Goal: Task Accomplishment & Management: Manage account settings

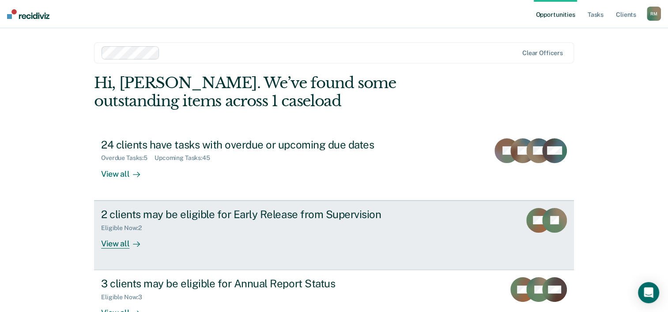
click at [341, 212] on div "2 clients may be eligible for Early Release from Supervision" at bounding box center [256, 214] width 310 height 13
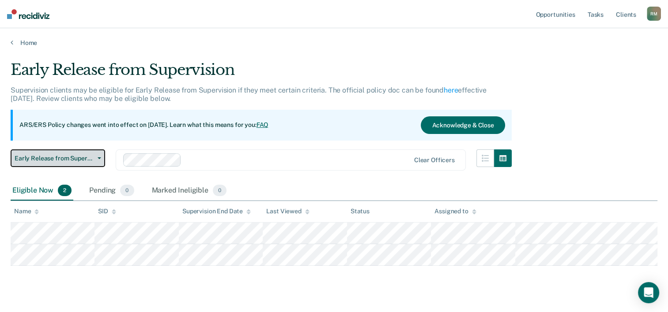
click at [98, 157] on button "Early Release from Supervision" at bounding box center [58, 159] width 94 height 18
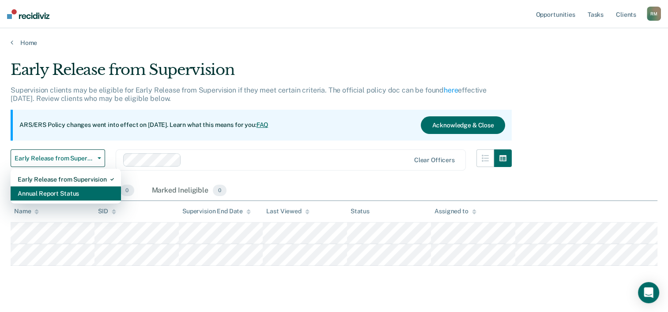
click at [84, 191] on div "Annual Report Status" at bounding box center [66, 194] width 96 height 14
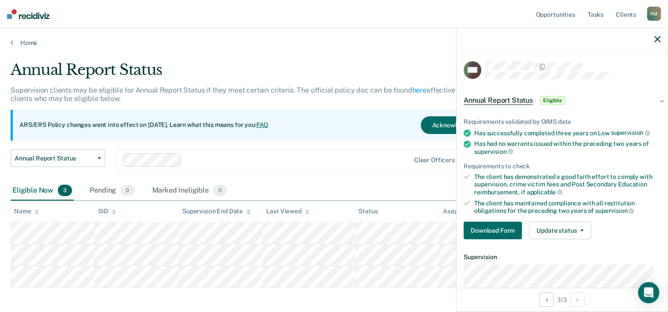
click at [321, 49] on main "Annual Report Status Supervision clients may be eligible for Annual Report Stat…" at bounding box center [334, 198] width 668 height 302
click at [659, 39] on icon "button" at bounding box center [657, 39] width 6 height 6
click at [497, 222] on button "Download Form" at bounding box center [492, 231] width 58 height 18
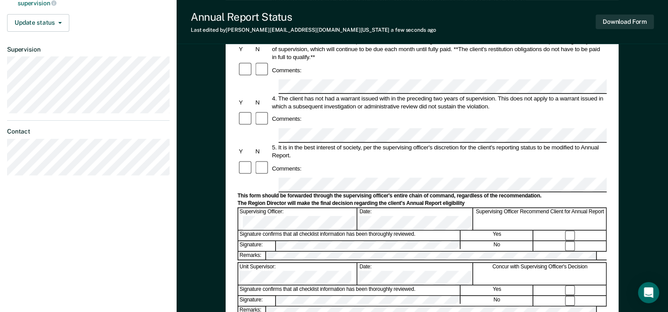
scroll to position [341, 0]
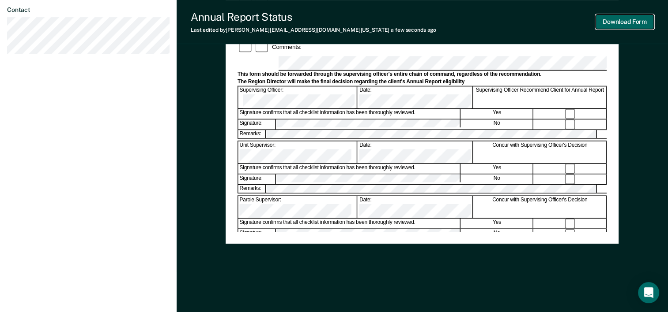
click at [637, 19] on button "Download Form" at bounding box center [624, 22] width 58 height 15
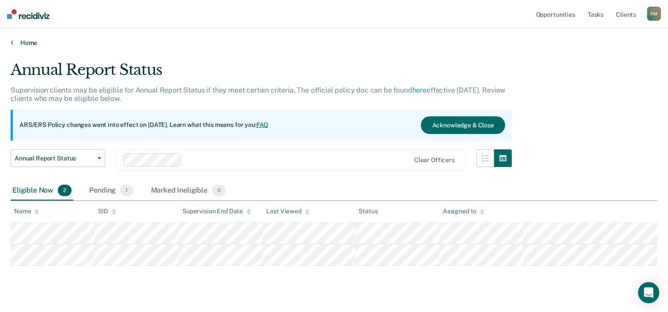
click at [26, 43] on link "Home" at bounding box center [334, 43] width 646 height 8
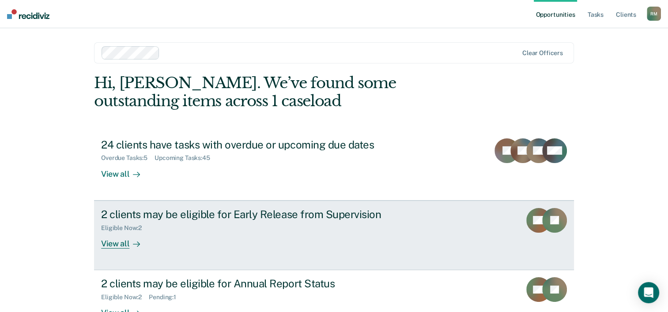
click at [151, 217] on div "2 clients may be eligible for Early Release from Supervision" at bounding box center [256, 214] width 310 height 13
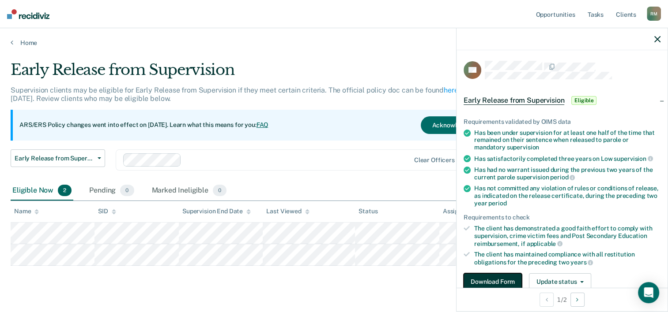
click at [502, 280] on button "Download Form" at bounding box center [492, 283] width 58 height 18
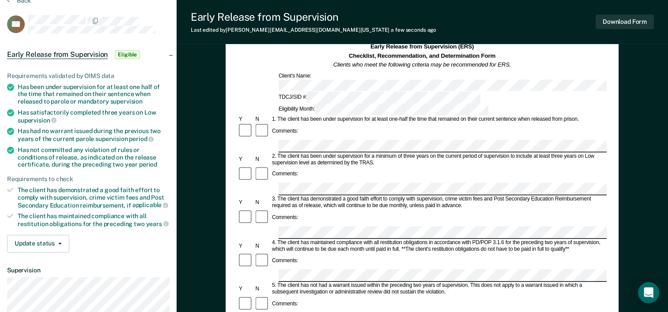
scroll to position [30, 0]
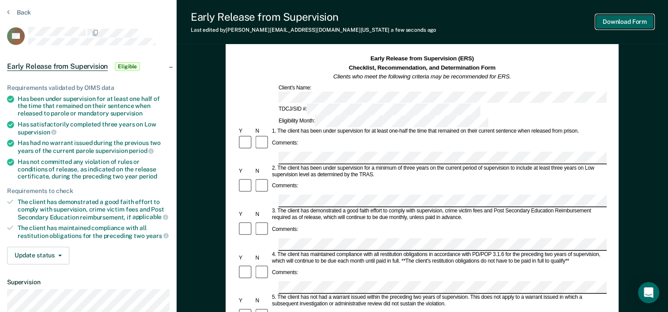
click at [634, 23] on button "Download Form" at bounding box center [624, 22] width 58 height 15
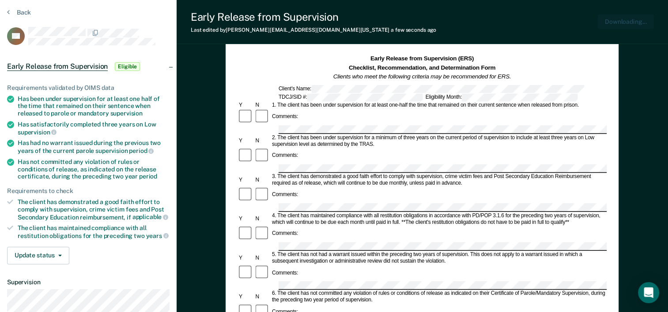
scroll to position [0, 0]
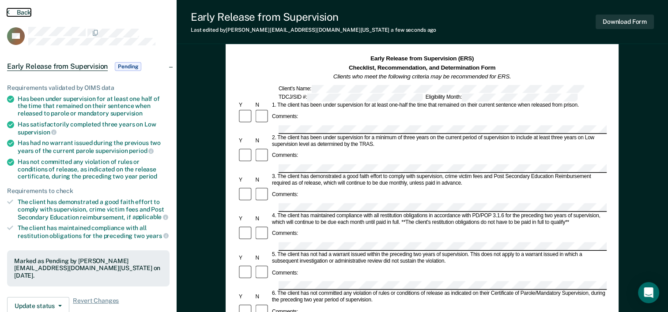
click at [21, 10] on button "Back" at bounding box center [19, 12] width 24 height 8
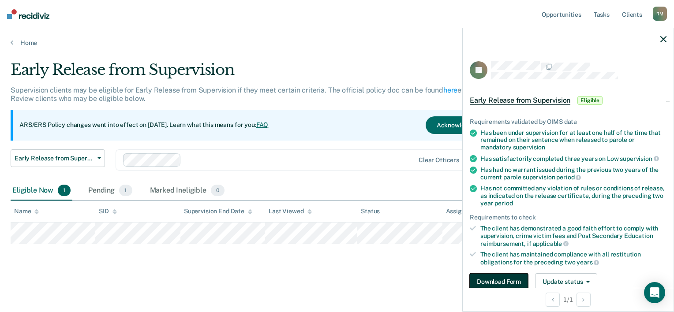
click at [502, 276] on button "Download Form" at bounding box center [499, 283] width 58 height 18
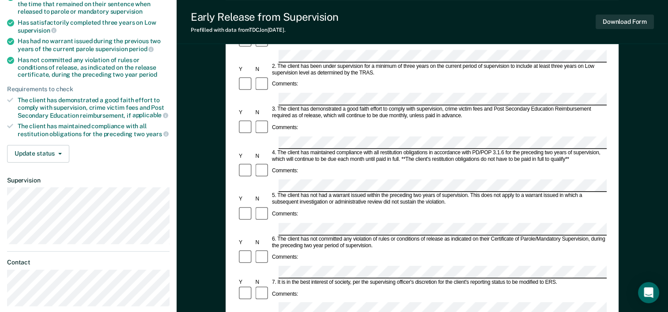
scroll to position [131, 0]
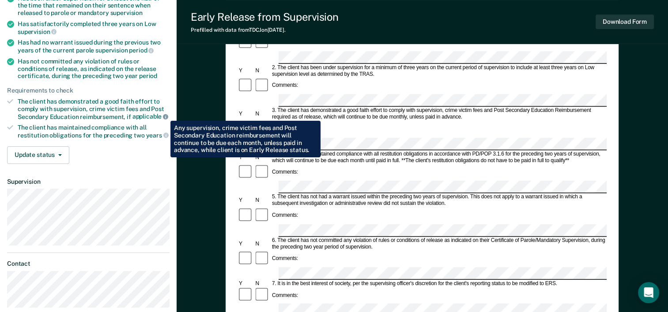
click at [164, 114] on icon at bounding box center [165, 116] width 5 height 5
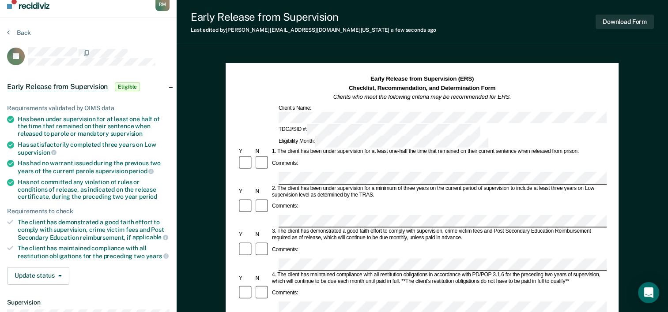
scroll to position [0, 0]
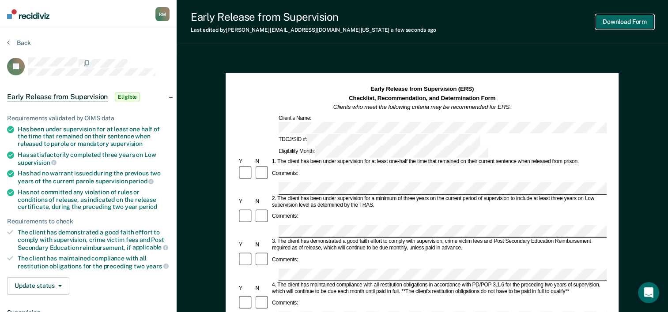
click at [625, 19] on button "Download Form" at bounding box center [624, 22] width 58 height 15
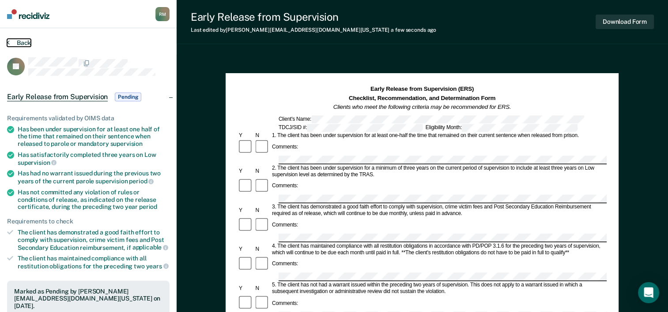
click at [11, 41] on button "Back" at bounding box center [19, 43] width 24 height 8
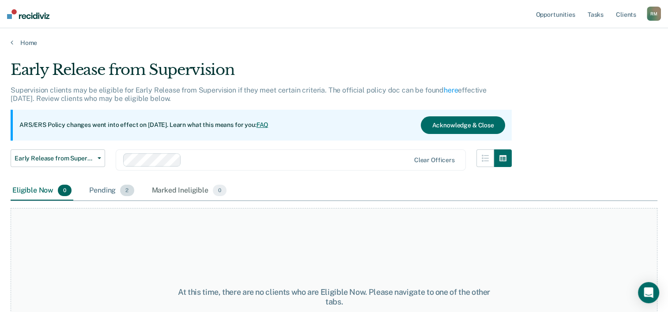
click at [97, 191] on div "Pending 2" at bounding box center [111, 190] width 48 height 19
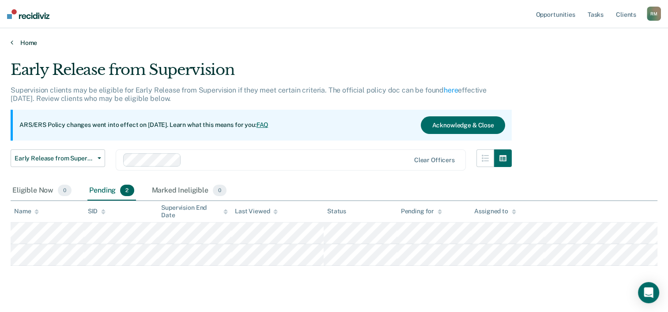
click at [23, 41] on link "Home" at bounding box center [334, 43] width 646 height 8
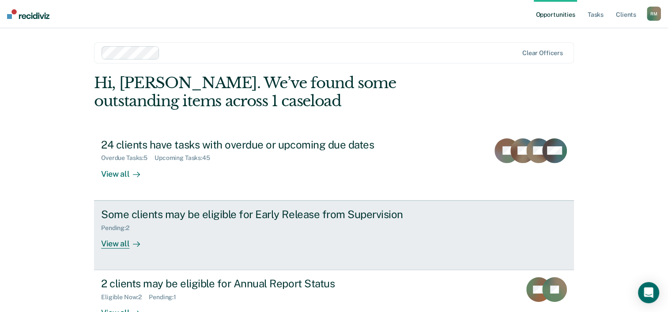
click at [113, 245] on div "View all" at bounding box center [125, 240] width 49 height 17
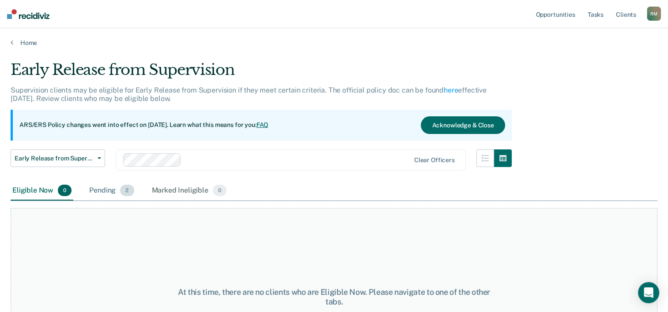
click at [110, 189] on div "Pending 2" at bounding box center [111, 190] width 48 height 19
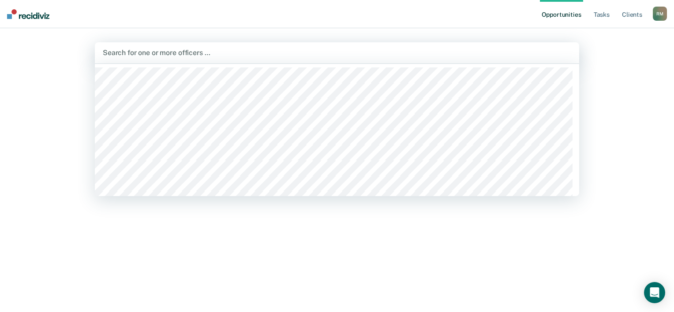
click at [187, 56] on div at bounding box center [337, 53] width 469 height 10
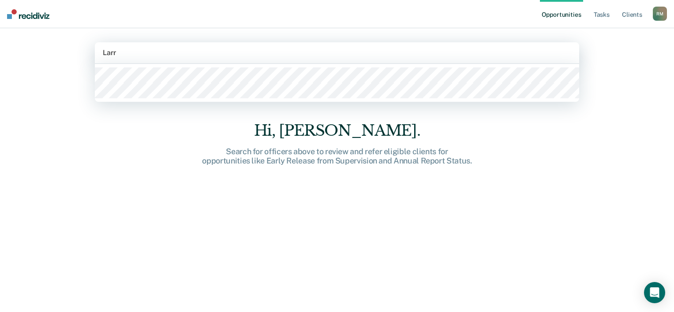
type input "[PERSON_NAME]"
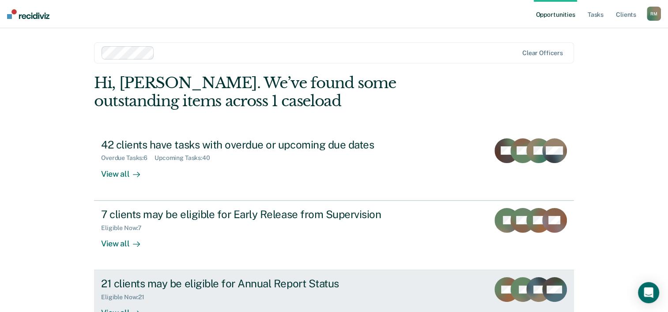
click at [223, 281] on div "21 clients may be eligible for Annual Report Status" at bounding box center [256, 284] width 310 height 13
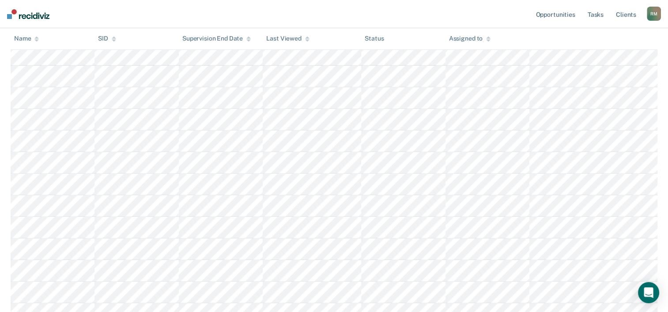
scroll to position [357, 0]
